Goal: Register for event/course

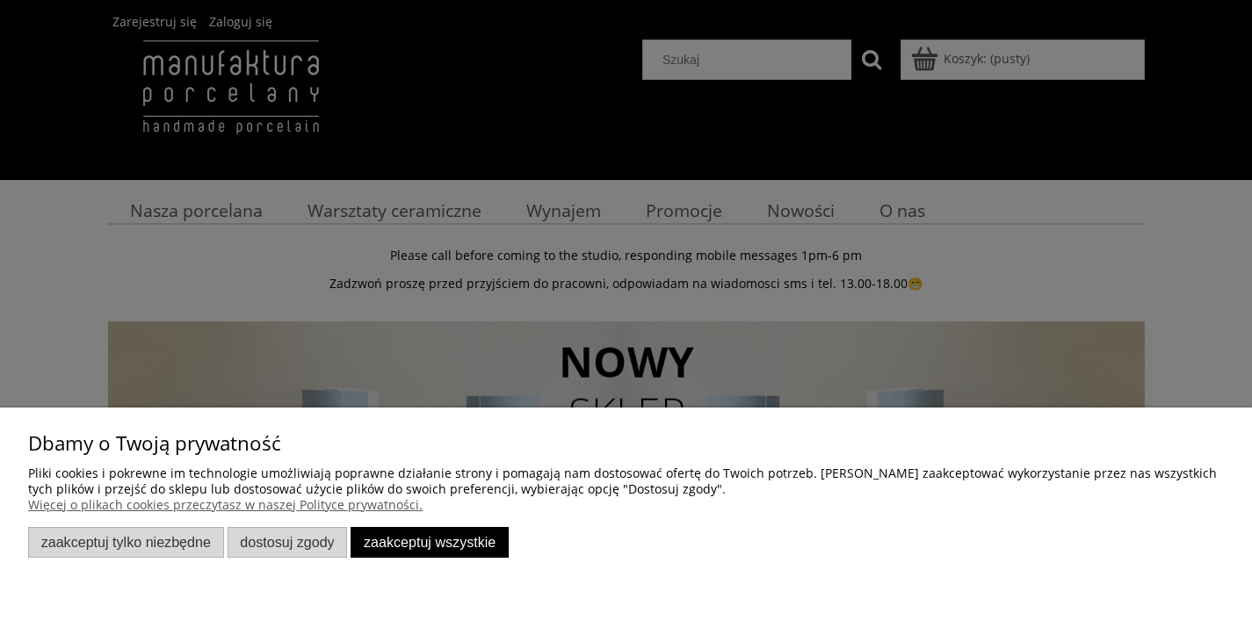
click at [467, 526] on div "Dbamy o Twoją prywatność Pliki cookies i pokrewne im technologie umożliwiają po…" at bounding box center [626, 497] width 1196 height 122
click at [465, 535] on button "Zaakceptuj wszystkie" at bounding box center [430, 542] width 158 height 31
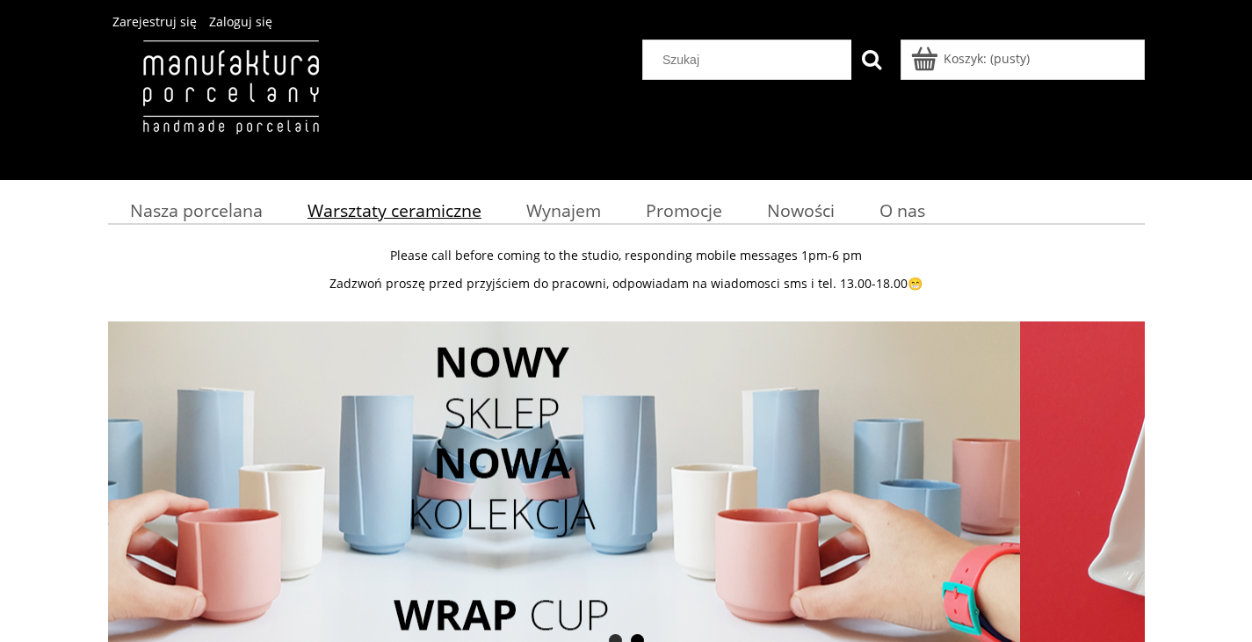
click at [418, 205] on span "Warsztaty ceramiczne" at bounding box center [395, 211] width 174 height 24
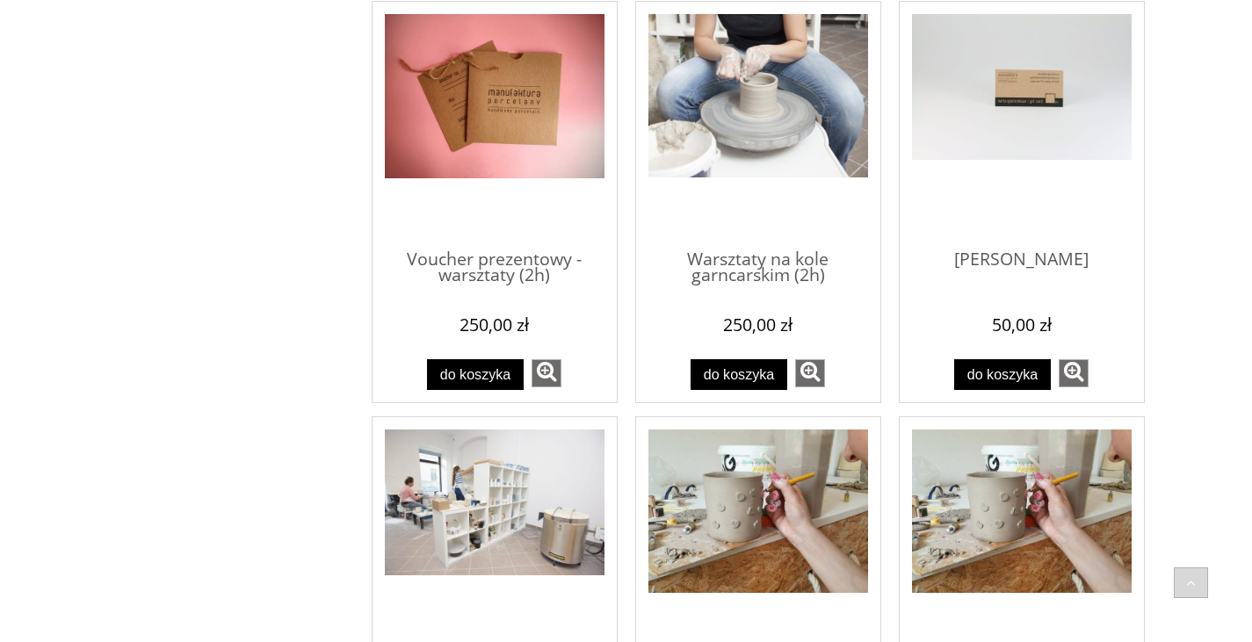
scroll to position [1142, 0]
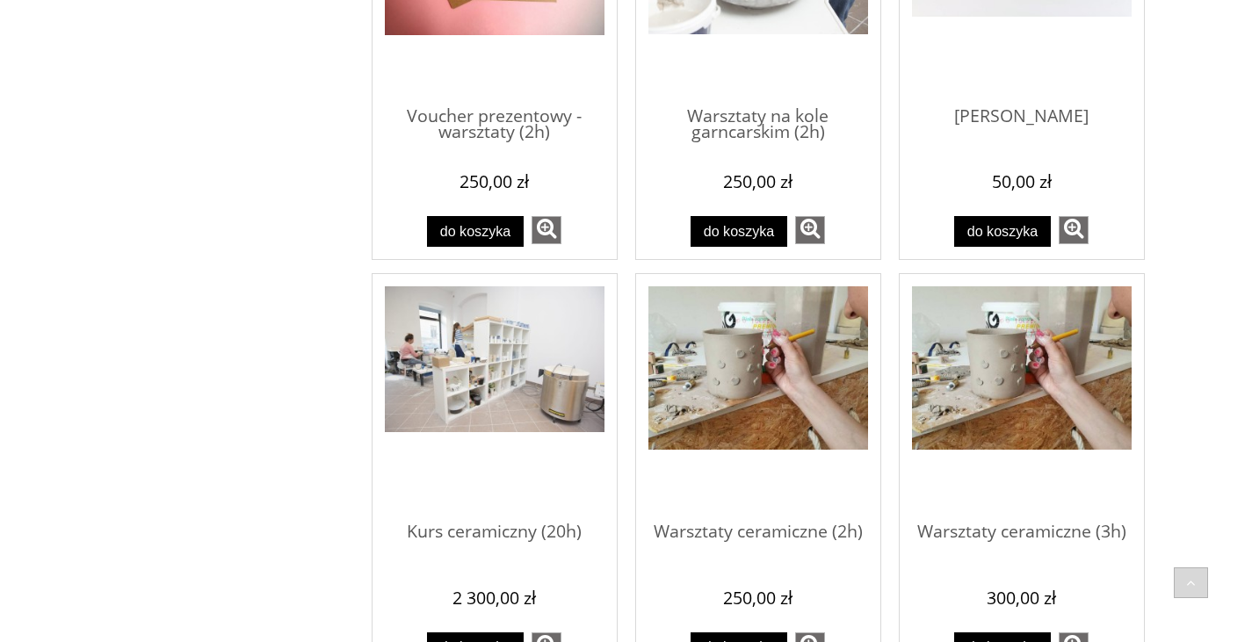
click at [468, 343] on img "Przejdź do produktu Kurs ceramiczny (20h)" at bounding box center [495, 359] width 220 height 146
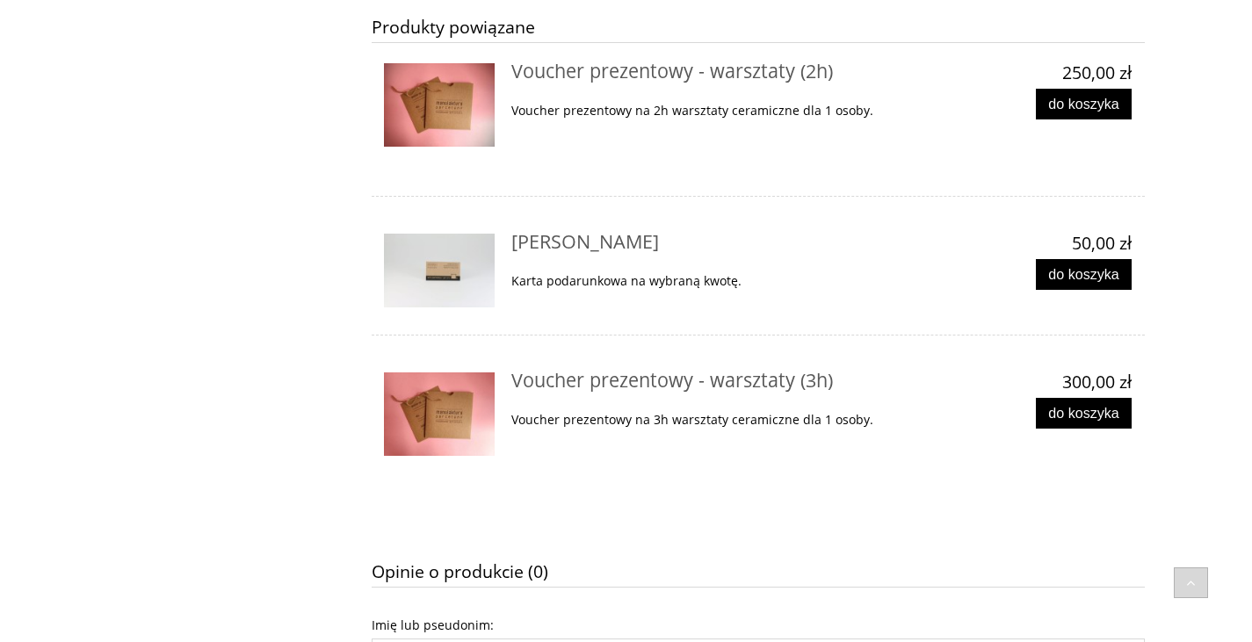
scroll to position [1230, 0]
